Goal: Find specific page/section: Find specific page/section

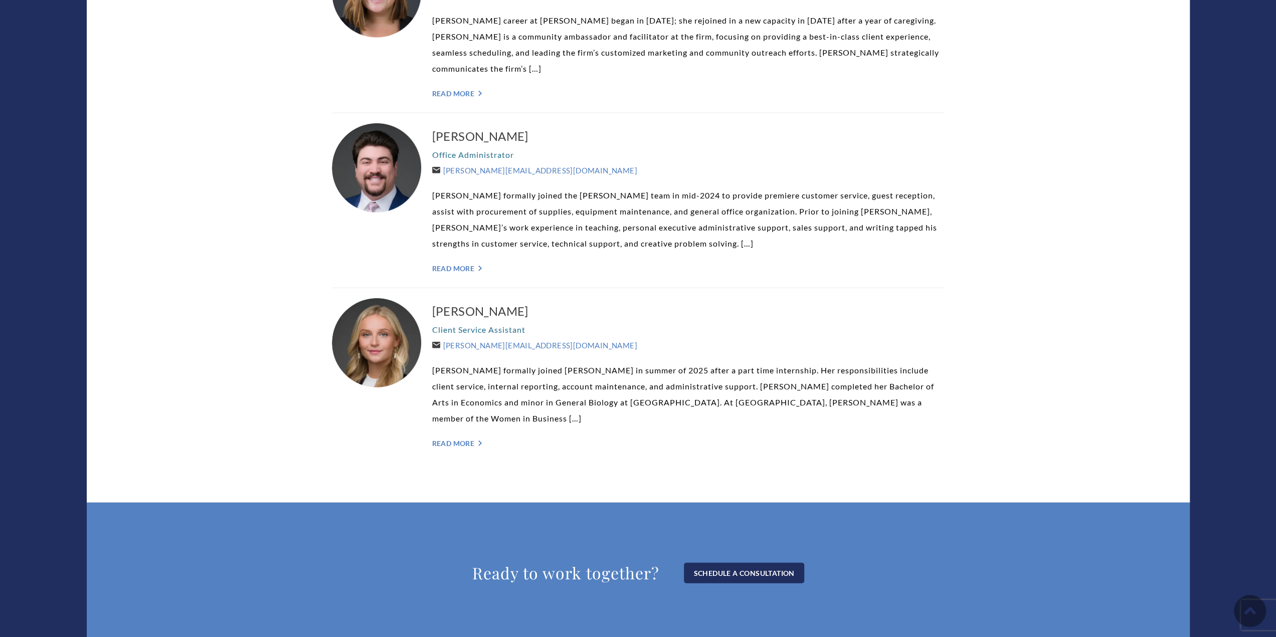
scroll to position [2633, 0]
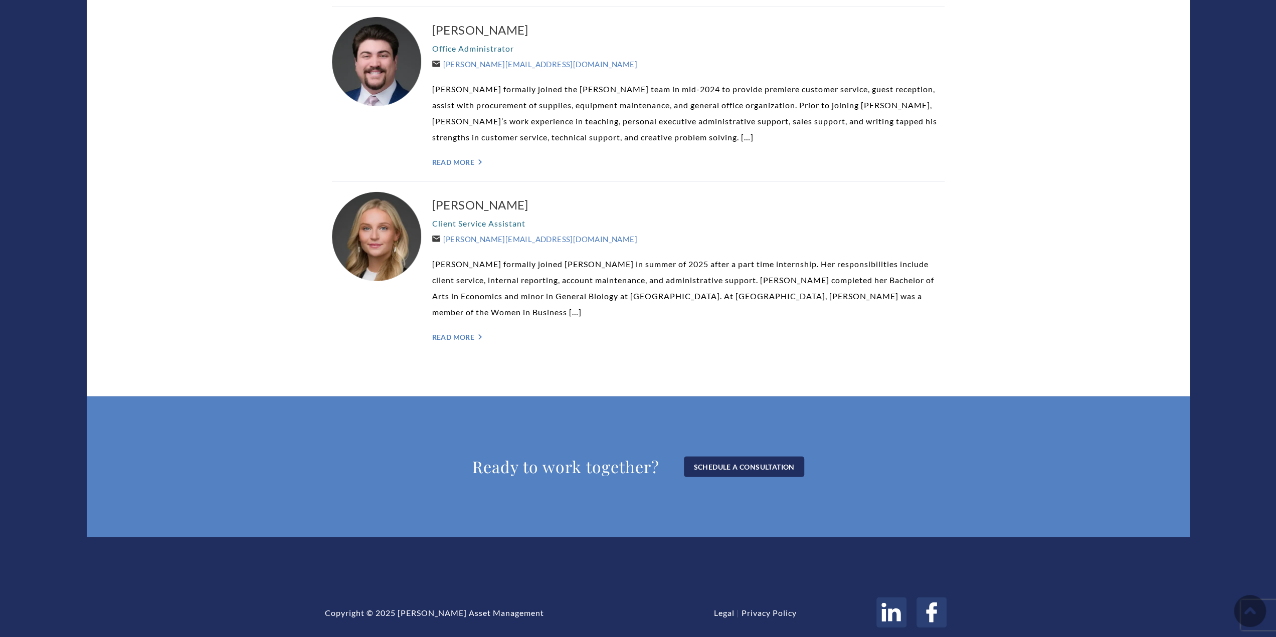
drag, startPoint x: 401, startPoint y: 561, endPoint x: 495, endPoint y: 555, distance: 94.0
click at [517, 608] on div "Copyright © 2025 [PERSON_NAME] Asset Management" at bounding box center [500, 613] width 351 height 10
copy div "Weatherly Asset Management"
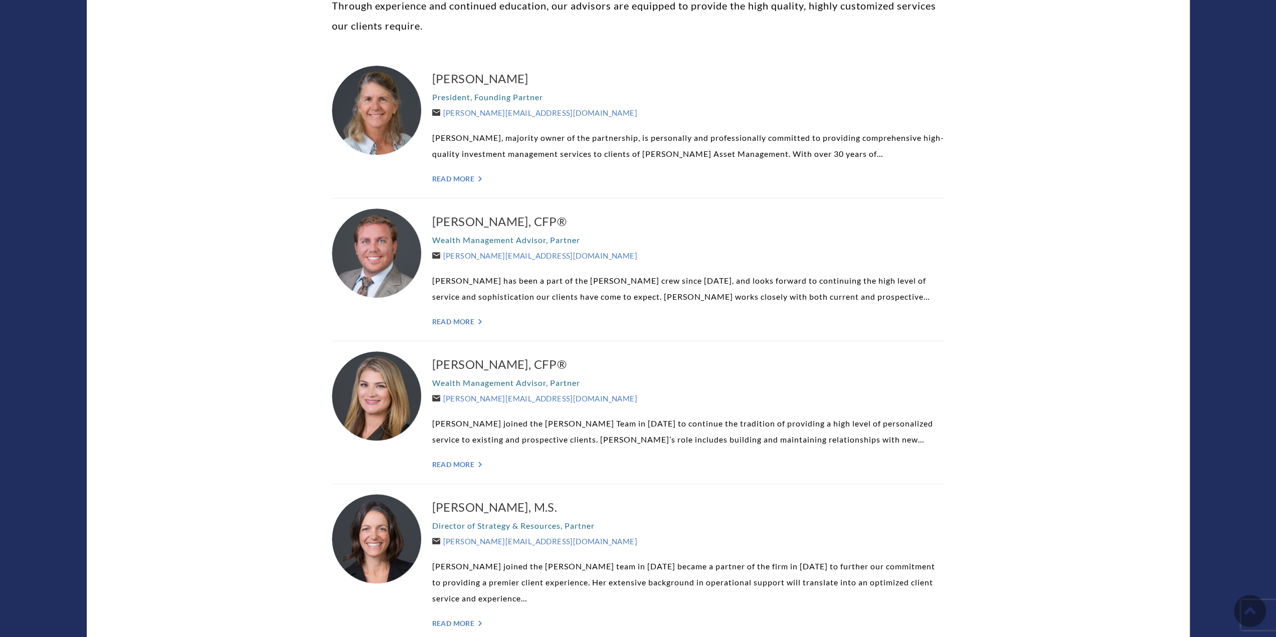
scroll to position [327, 0]
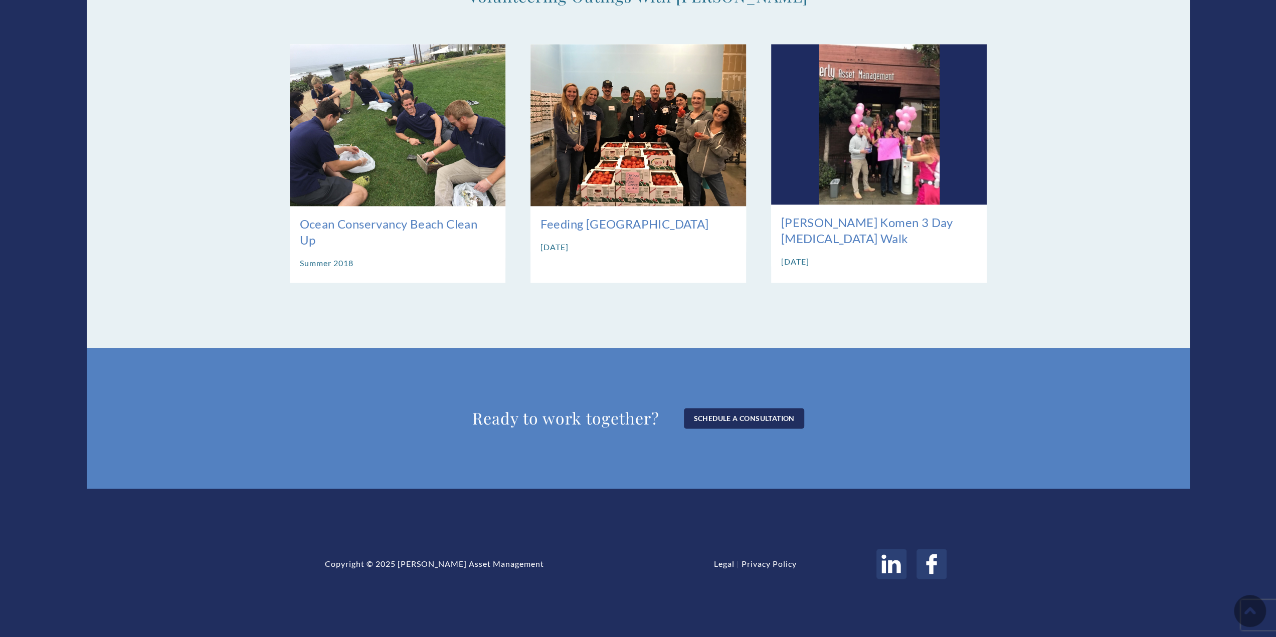
scroll to position [1305, 0]
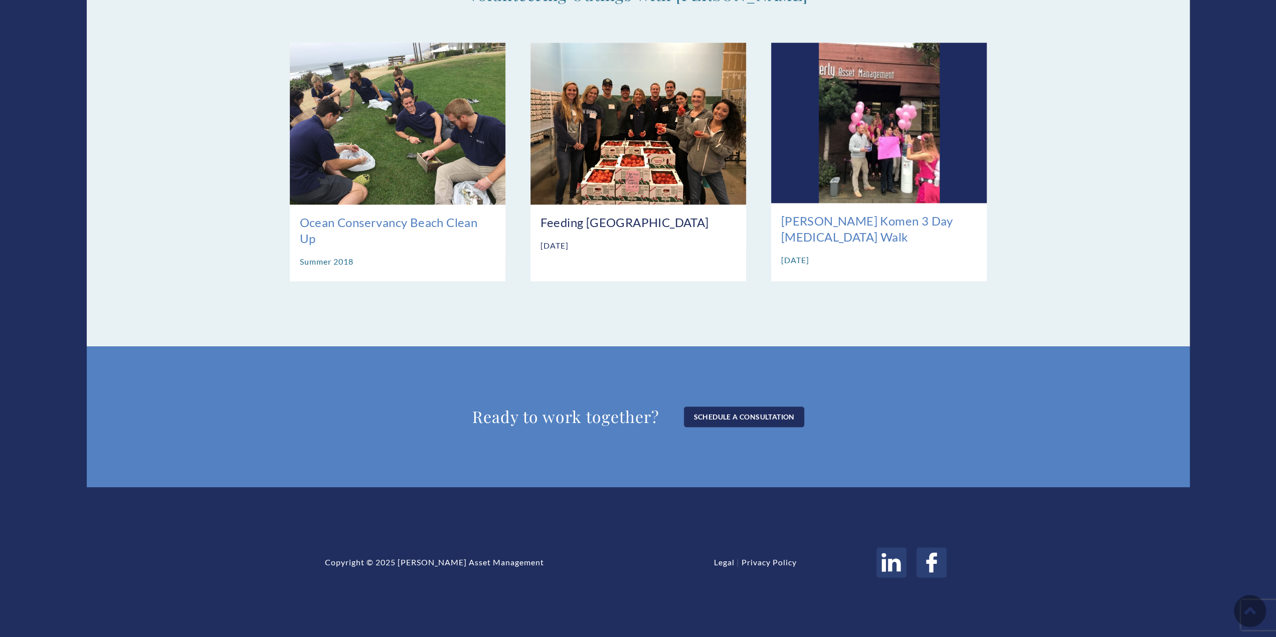
click at [651, 167] on img at bounding box center [639, 123] width 216 height 161
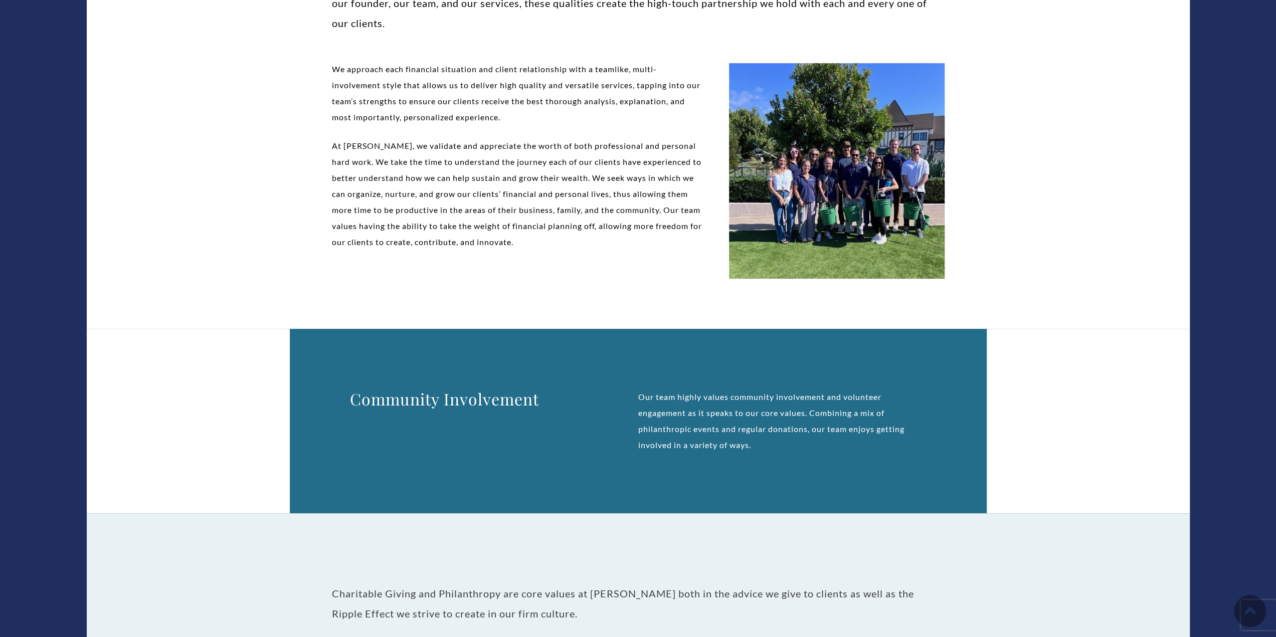
scroll to position [351, 0]
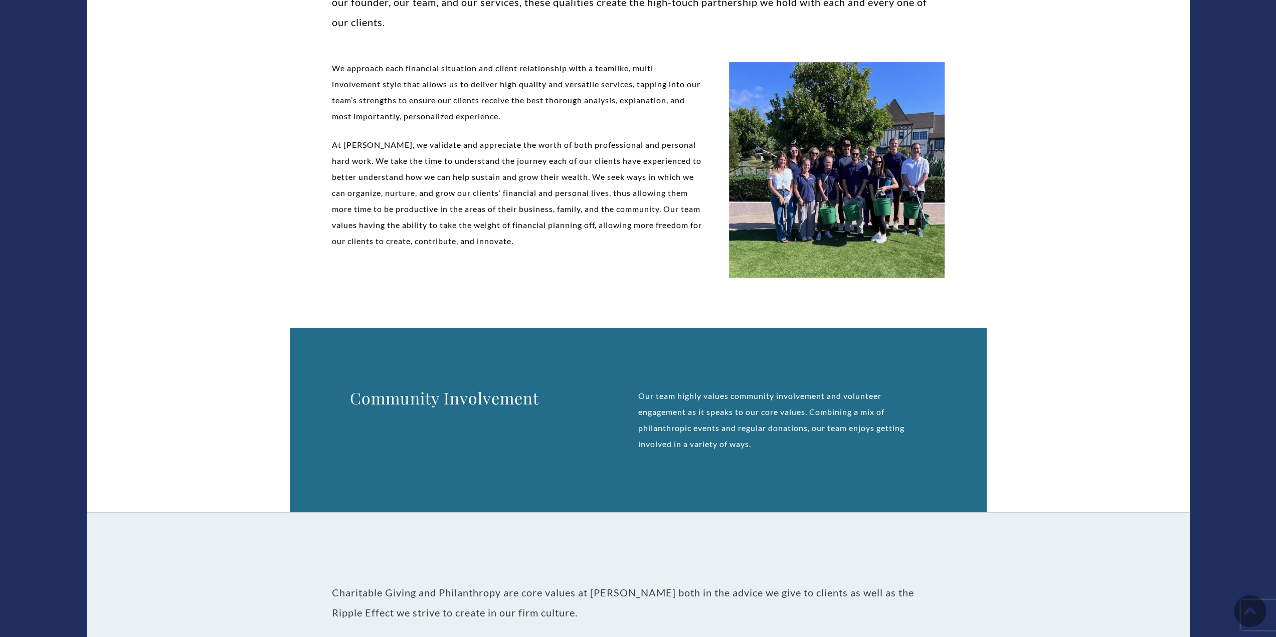
click at [811, 226] on img at bounding box center [837, 170] width 216 height 216
